Goal: Navigation & Orientation: Understand site structure

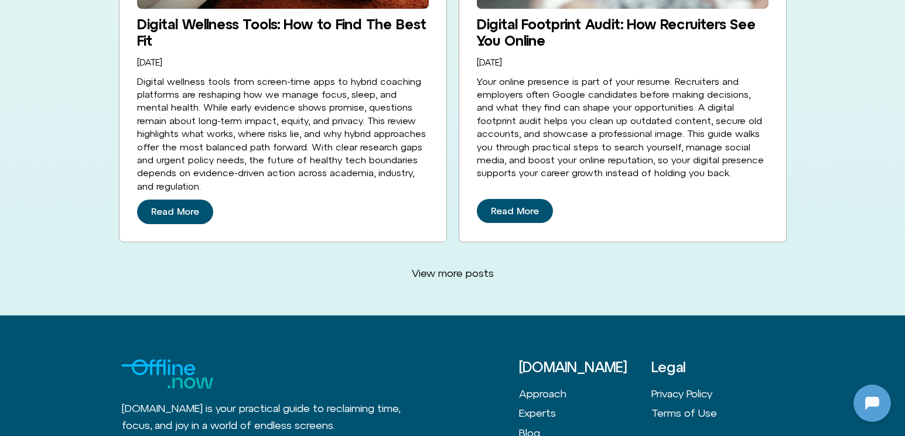
scroll to position [3268, 0]
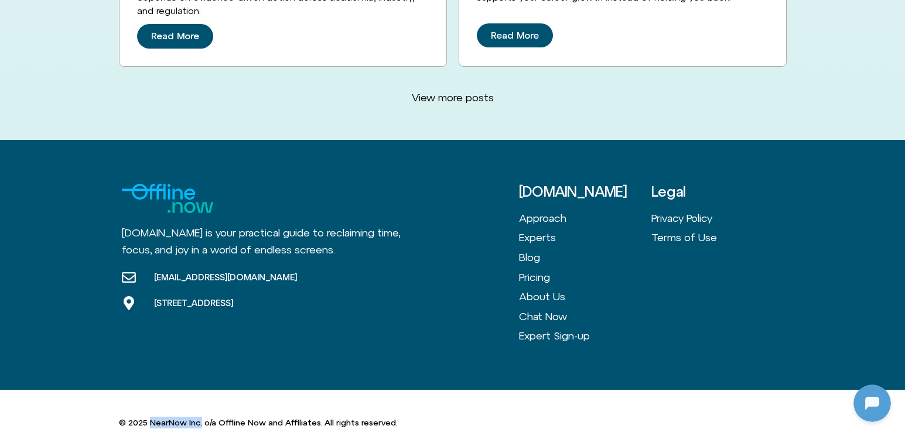
drag, startPoint x: 149, startPoint y: 404, endPoint x: 201, endPoint y: 406, distance: 51.6
click at [201, 417] on p "© 2025 NearNow Inc. o/a Offline Now and Affiliates. All rights reserved." at bounding box center [258, 423] width 278 height 12
click at [279, 423] on div "© 2025 NearNow Inc. o/a Offline Now and Affiliates. All rights reserved." at bounding box center [453, 423] width 668 height 66
drag, startPoint x: 219, startPoint y: 406, endPoint x: 264, endPoint y: 406, distance: 44.5
click at [264, 417] on p "© 2025 NearNow Inc. o/a Offline Now and Affiliates. All rights reserved." at bounding box center [258, 423] width 278 height 12
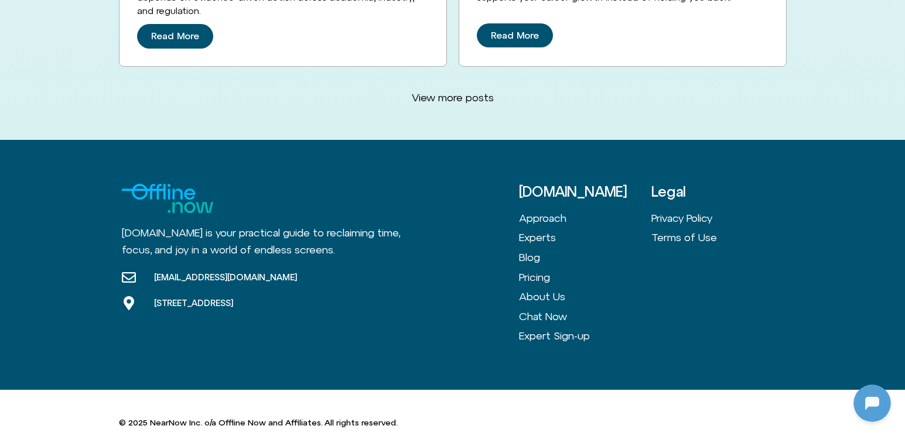
click at [251, 422] on div "© 2025 NearNow Inc. o/a Offline Now and Affiliates. All rights reserved." at bounding box center [453, 423] width 668 height 66
drag, startPoint x: 218, startPoint y: 403, endPoint x: 267, endPoint y: 398, distance: 49.5
click at [267, 417] on p "© 2025 NearNow Inc. o/a Offline Now and Affiliates. All rights reserved." at bounding box center [258, 423] width 278 height 12
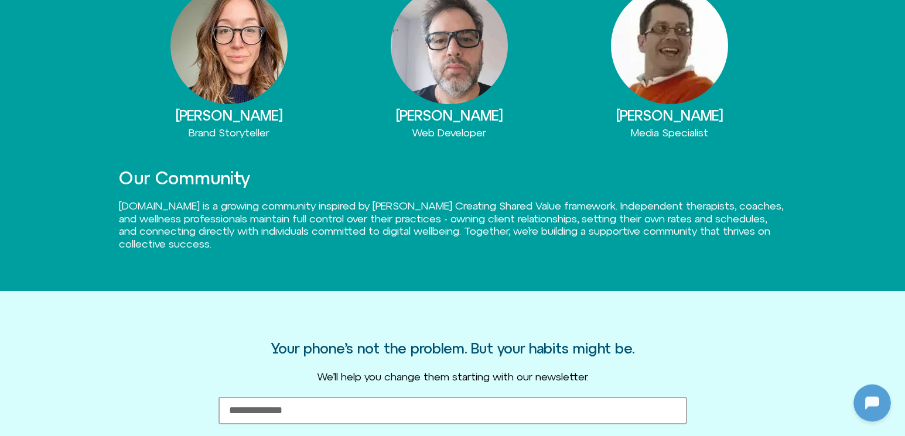
scroll to position [850, 0]
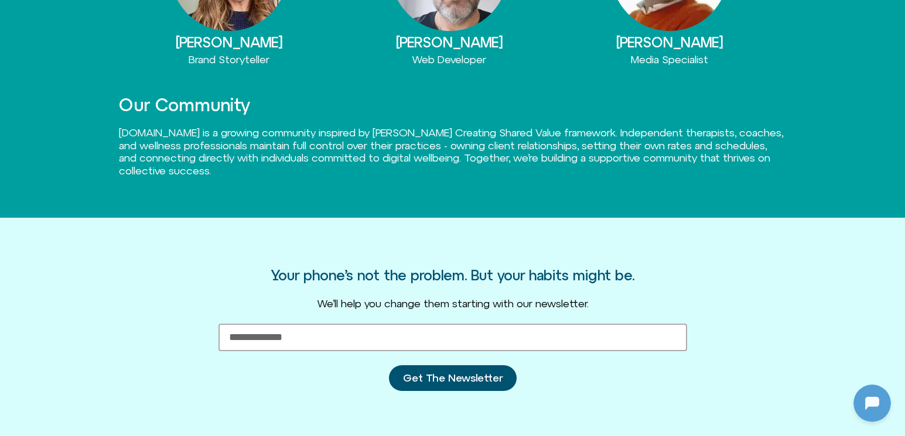
click at [271, 132] on span "[DOMAIN_NAME] is a growing community inspired by [PERSON_NAME] Creating Shared …" at bounding box center [451, 151] width 664 height 50
click at [442, 160] on span "[DOMAIN_NAME] is a growing community inspired by [PERSON_NAME] Creating Shared …" at bounding box center [451, 151] width 664 height 50
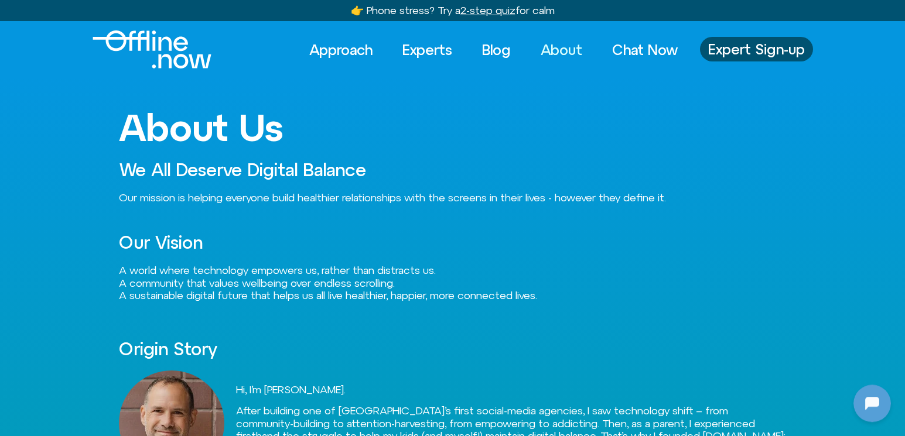
scroll to position [0, 0]
